Goal: Submit feedback/report problem

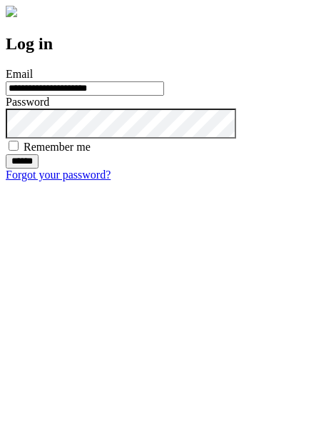
type input "**********"
click at [39, 169] on input "******" at bounding box center [22, 161] width 33 height 14
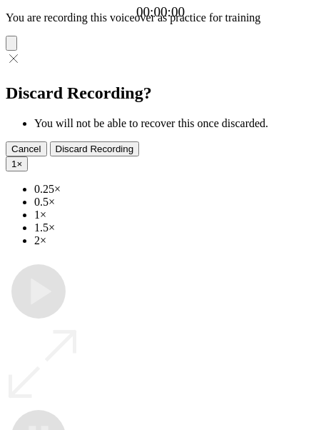
type input "**********"
